Goal: Information Seeking & Learning: Understand process/instructions

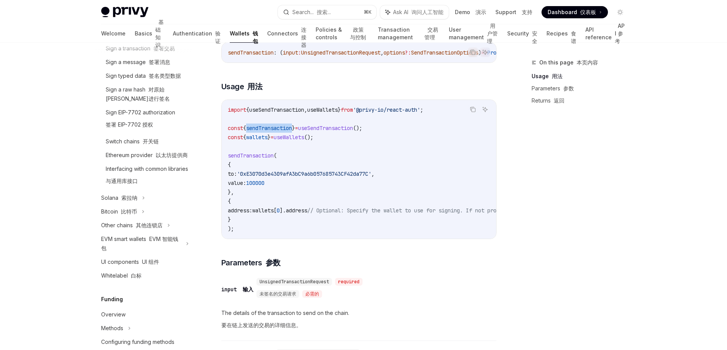
scroll to position [313, 0]
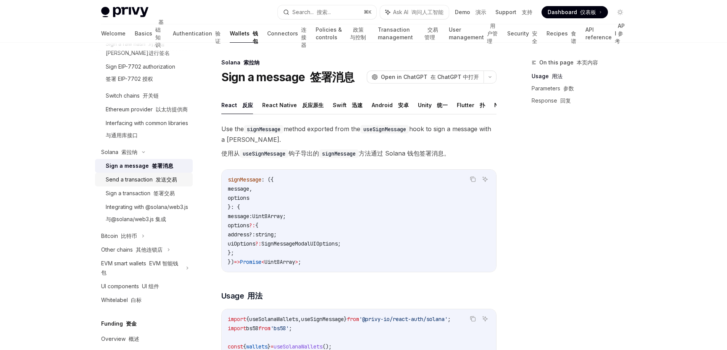
click at [148, 184] on div "Send a transaction 发送交易" at bounding box center [141, 179] width 71 height 9
type textarea "*"
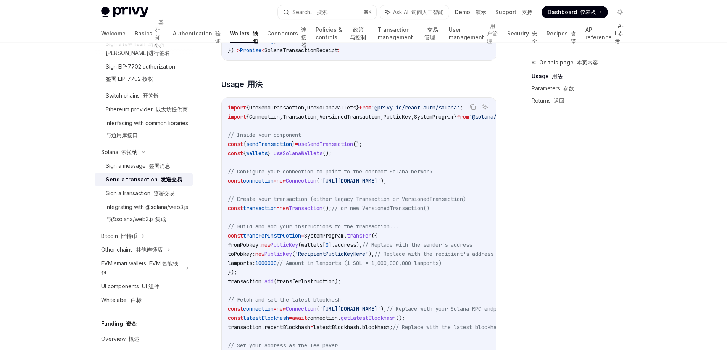
scroll to position [263, 0]
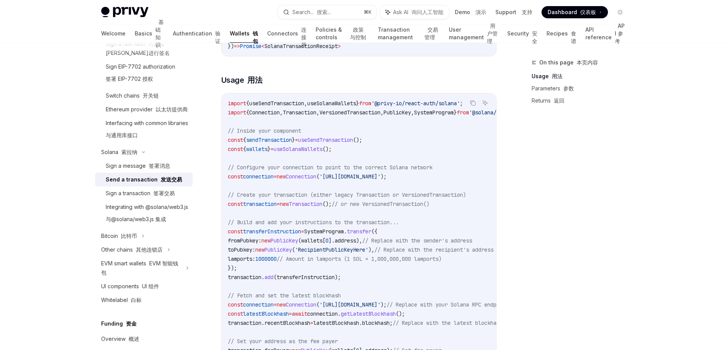
click at [313, 129] on code "import { useSendTransaction , useSolanaWallets } from '@privy-io/react-auth/sol…" at bounding box center [429, 268] width 403 height 339
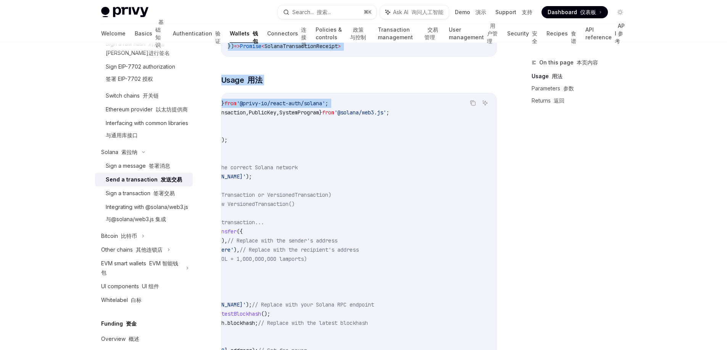
scroll to position [0, 13]
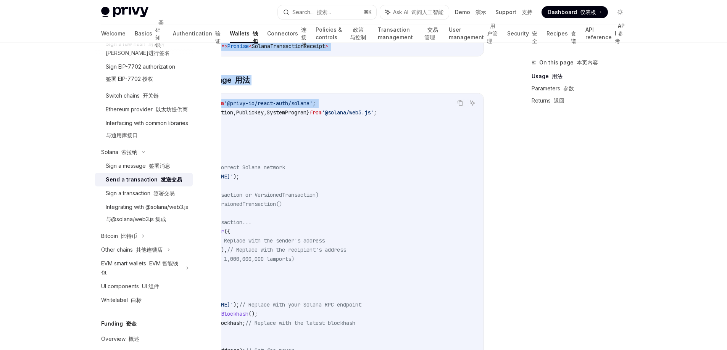
drag, startPoint x: 345, startPoint y: 117, endPoint x: 530, endPoint y: 126, distance: 184.6
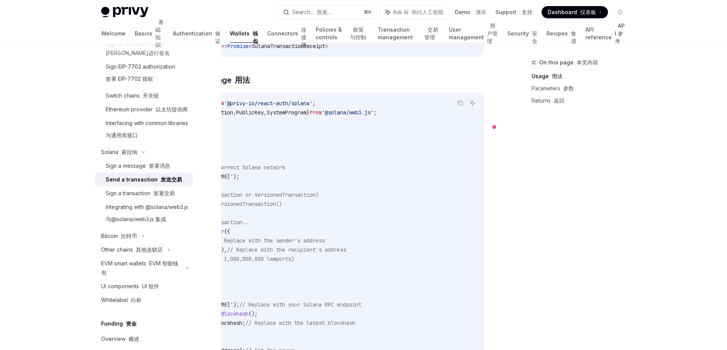
click at [396, 121] on code "import { useSendTransaction , useSolanaWallets } from '@privy-io/react-auth/sol…" at bounding box center [282, 268] width 403 height 339
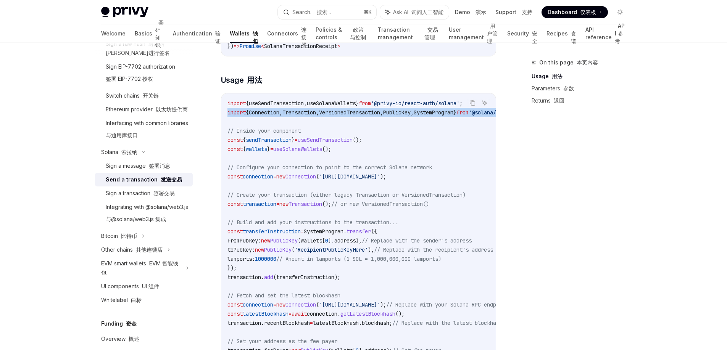
scroll to position [0, 0]
drag, startPoint x: 365, startPoint y: 117, endPoint x: 213, endPoint y: 118, distance: 151.6
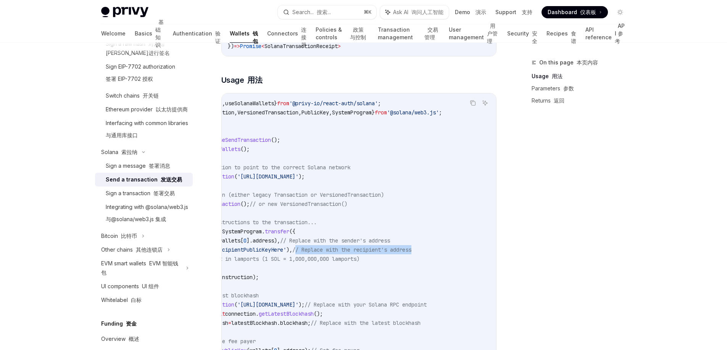
drag, startPoint x: 402, startPoint y: 257, endPoint x: 498, endPoint y: 255, distance: 95.8
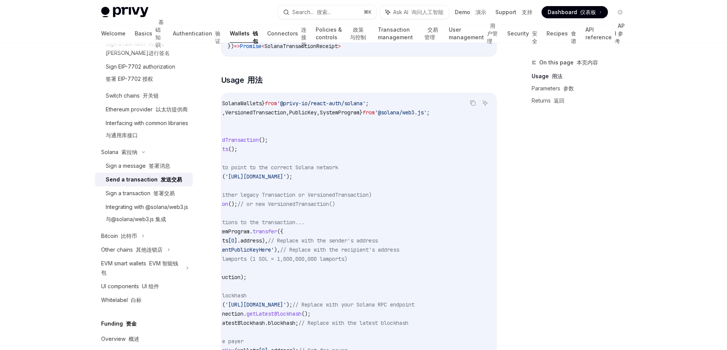
click at [381, 270] on code "import { useSendTransaction , useSolanaWallets } from '@privy-io/react-auth/sol…" at bounding box center [335, 268] width 403 height 339
drag, startPoint x: 440, startPoint y: 255, endPoint x: 312, endPoint y: 257, distance: 127.9
click at [312, 257] on code "import { useSendTransaction , useSolanaWallets } from '@privy-io/react-auth/sol…" at bounding box center [335, 268] width 403 height 339
copy span "Replace with the recipient's address"
click at [314, 138] on code "import { useSendTransaction , useSolanaWallets } from '@privy-io/react-auth/sol…" at bounding box center [335, 268] width 403 height 339
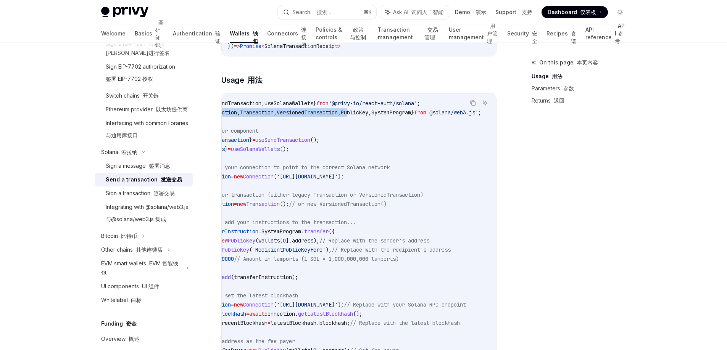
scroll to position [0, 0]
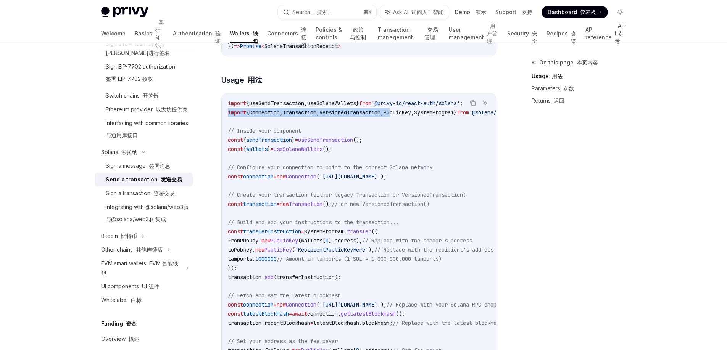
drag, startPoint x: 315, startPoint y: 118, endPoint x: 214, endPoint y: 117, distance: 100.8
click at [443, 141] on code "import { useSendTransaction , useSolanaWallets } from '@privy-io/react-auth/sol…" at bounding box center [429, 268] width 403 height 339
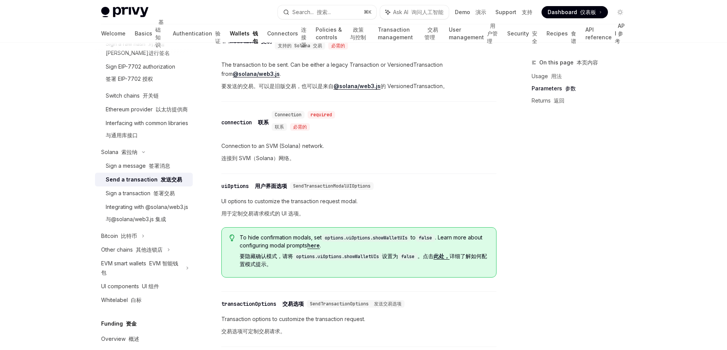
scroll to position [717, 0]
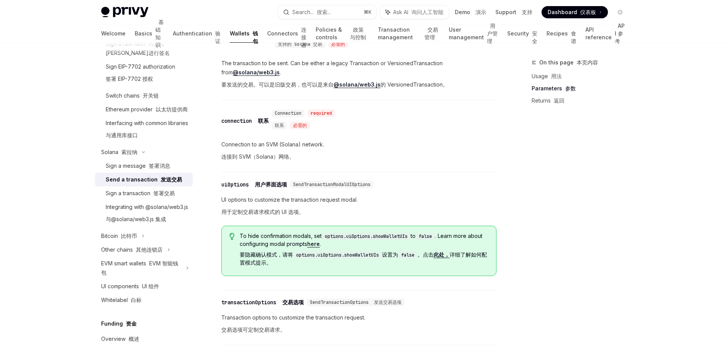
click at [427, 300] on div "To send a transaction from a wallet using the React SDK, use the sendTransactio…" at bounding box center [358, 100] width 275 height 1278
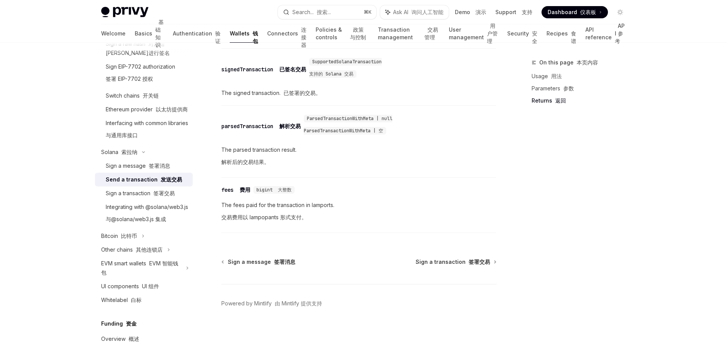
scroll to position [1142, 0]
